Goal: Information Seeking & Learning: Learn about a topic

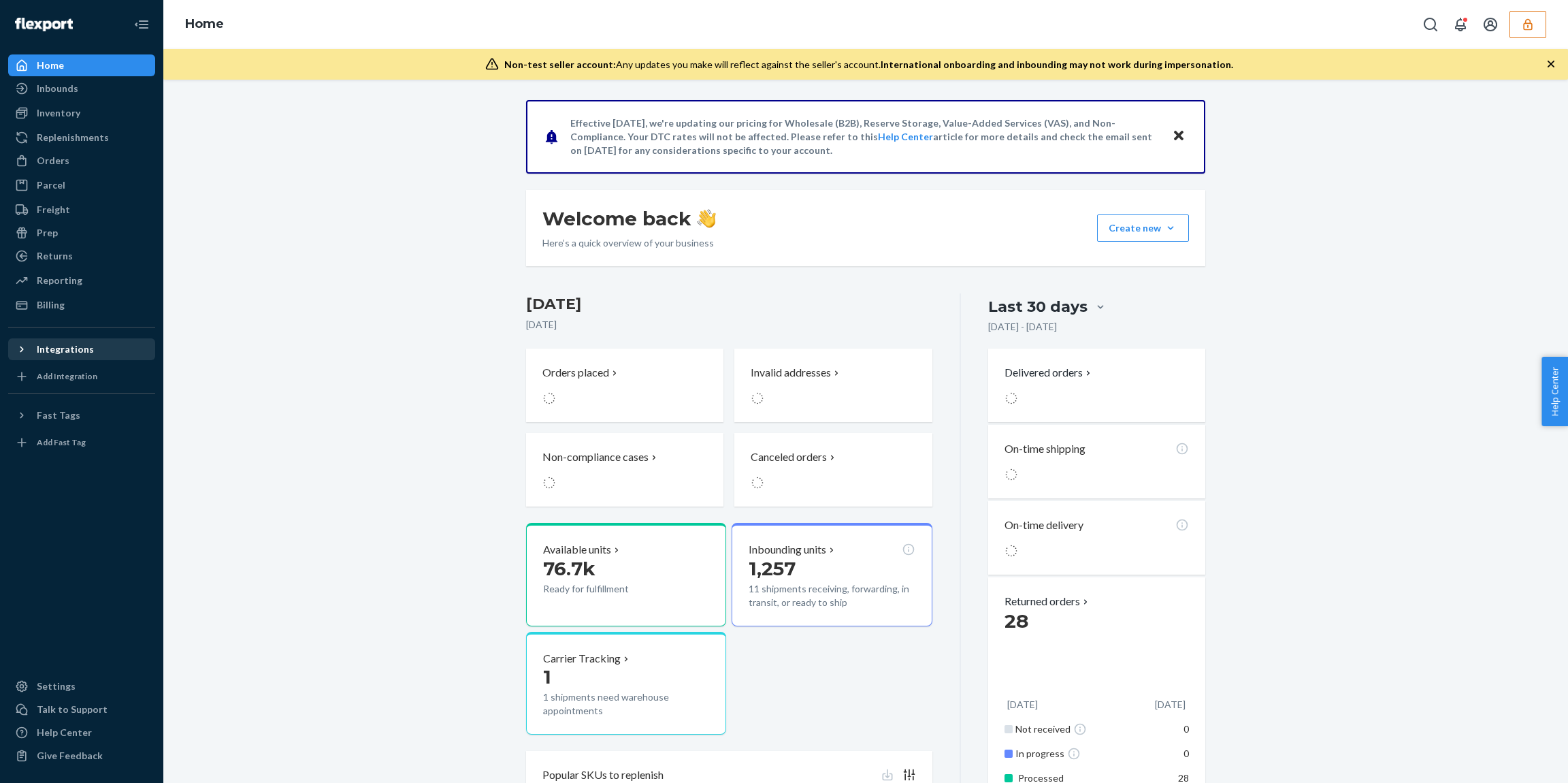
click at [63, 349] on div "Integrations" at bounding box center [65, 349] width 57 height 14
click at [80, 377] on div "Shopify" at bounding box center [82, 373] width 144 height 19
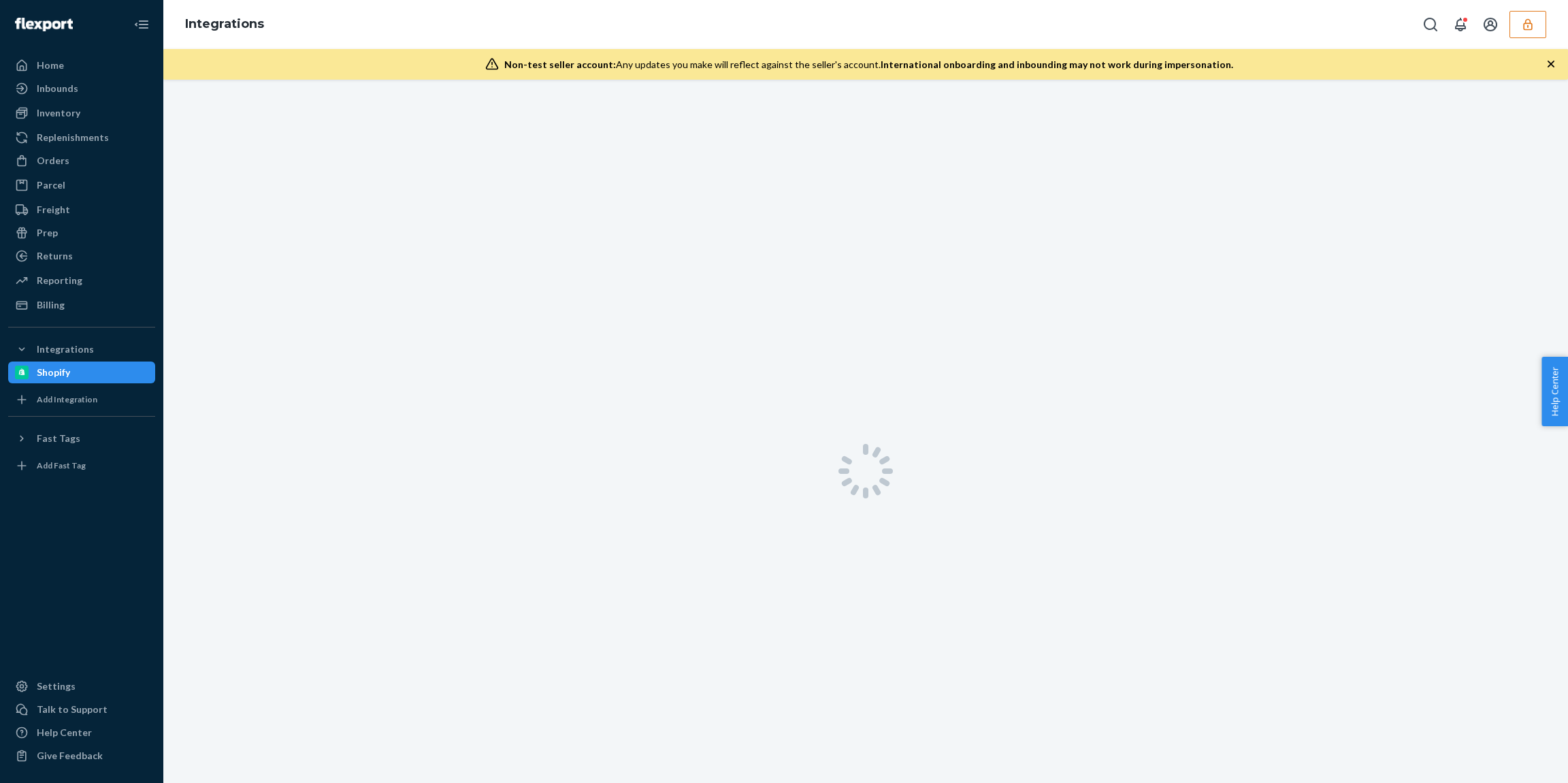
click at [1531, 26] on icon "button" at bounding box center [1527, 24] width 9 height 12
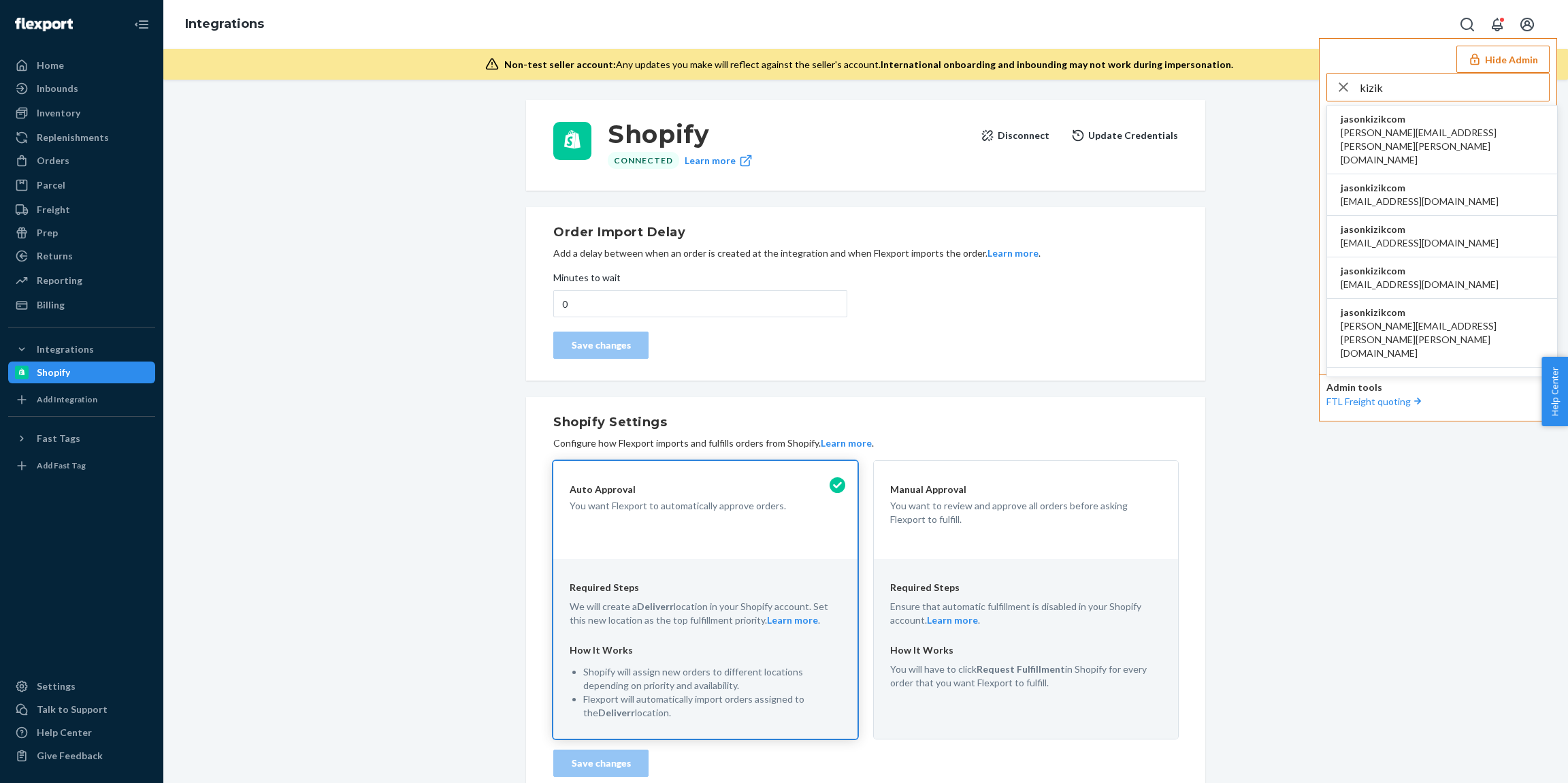
type input "kizik"
click at [1415, 118] on span "jasonkizikcom" at bounding box center [1442, 119] width 203 height 14
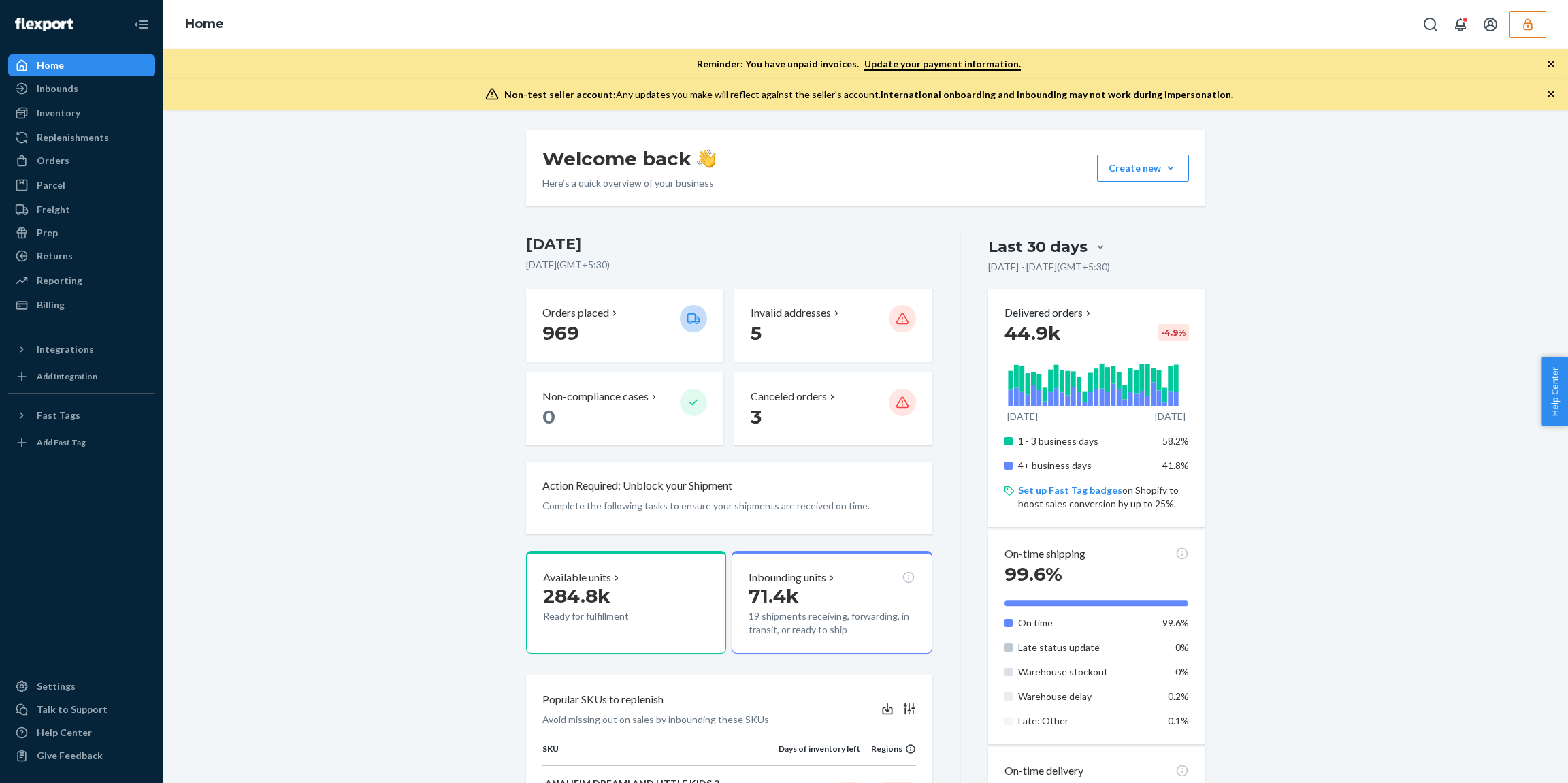
click at [1531, 8] on div "Home" at bounding box center [866, 24] width 1405 height 49
click at [1526, 15] on button "button" at bounding box center [1528, 24] width 37 height 27
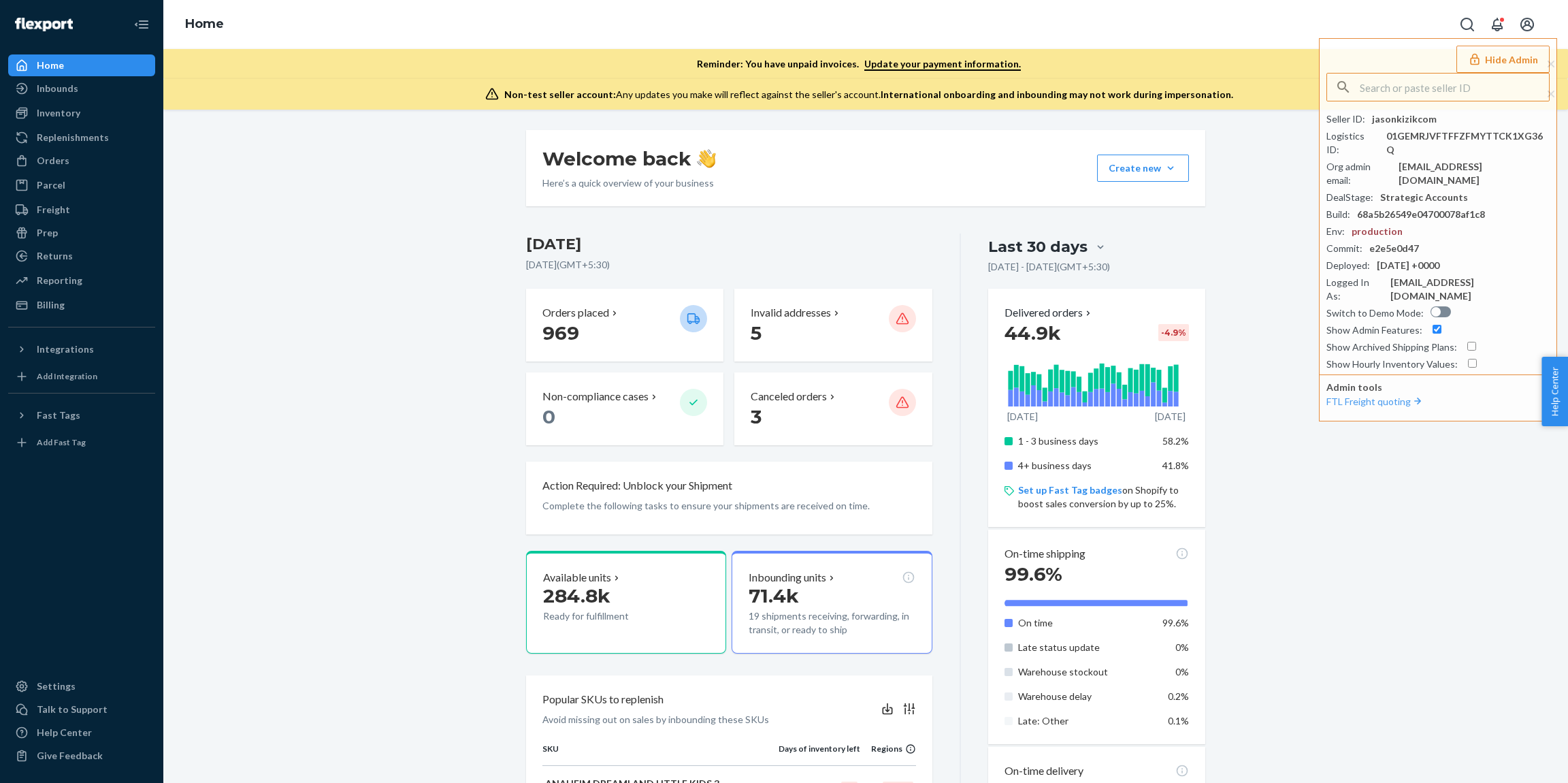
click at [1254, 182] on div "Welcome back Here’s a quick overview of your business Create new Create new inb…" at bounding box center [866, 707] width 1384 height 1153
click at [78, 355] on div "Integrations" at bounding box center [65, 349] width 57 height 14
click at [67, 385] on link "Deliverr API" at bounding box center [82, 395] width 147 height 21
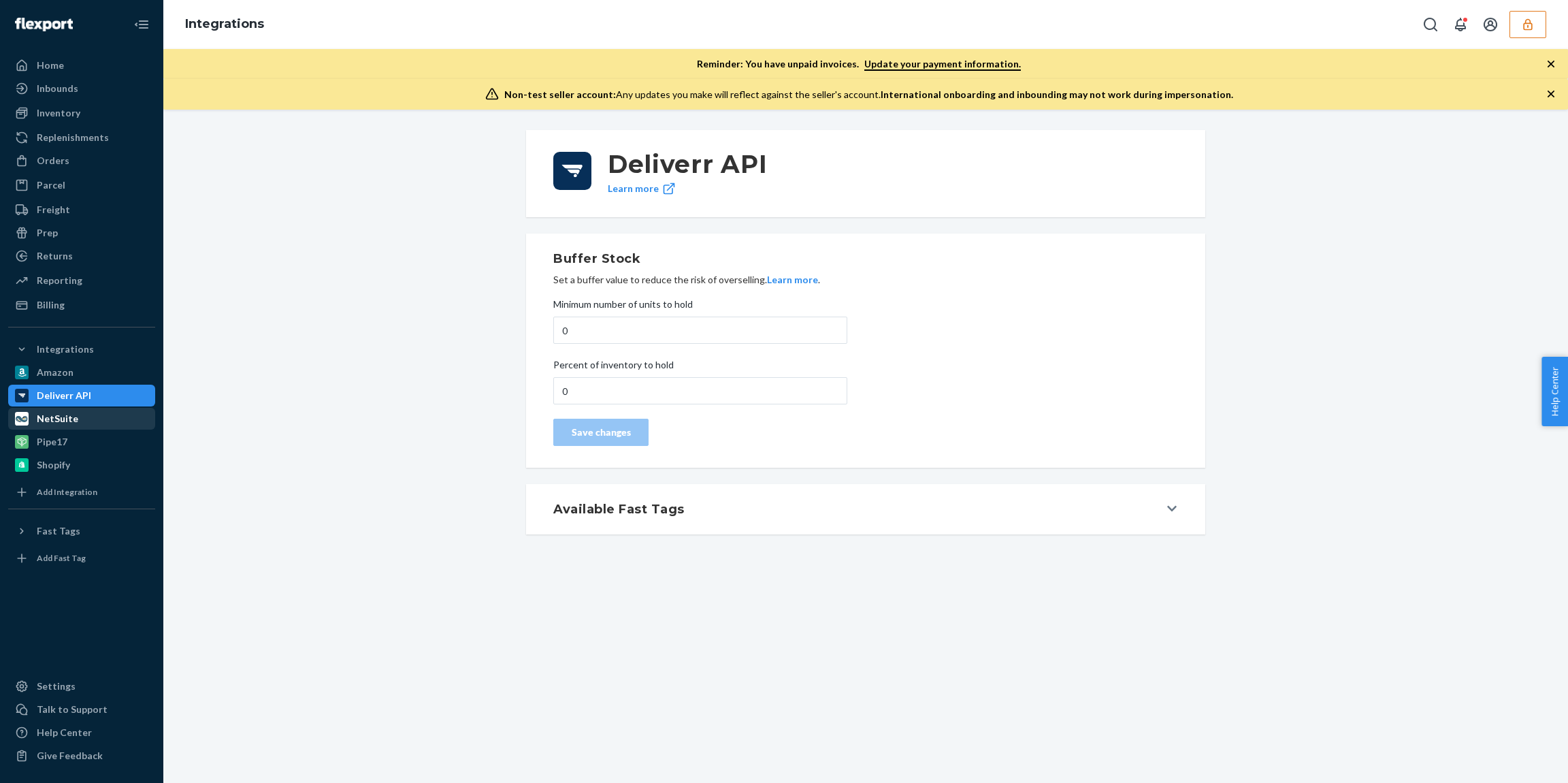
click at [71, 420] on div "NetSuite" at bounding box center [57, 419] width 42 height 14
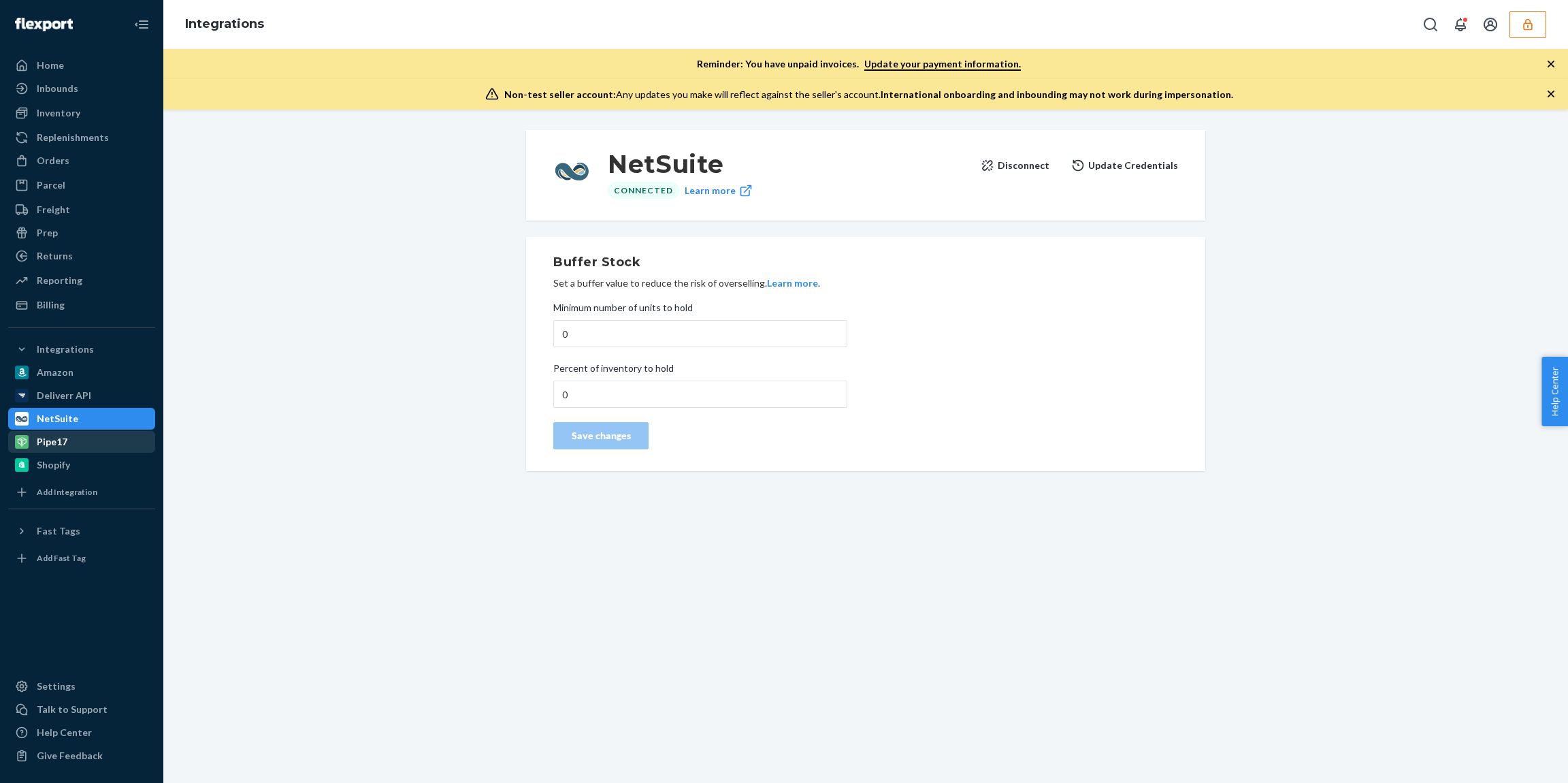
click at [69, 443] on div "Pipe17" at bounding box center [82, 442] width 144 height 19
